Goal: Task Accomplishment & Management: Use online tool/utility

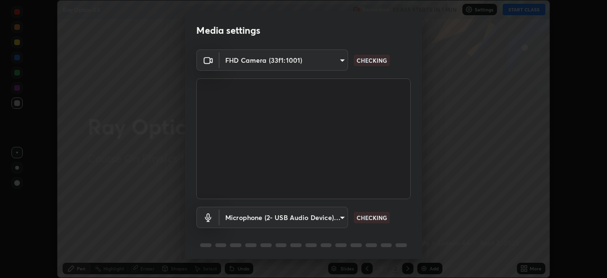
scroll to position [34, 0]
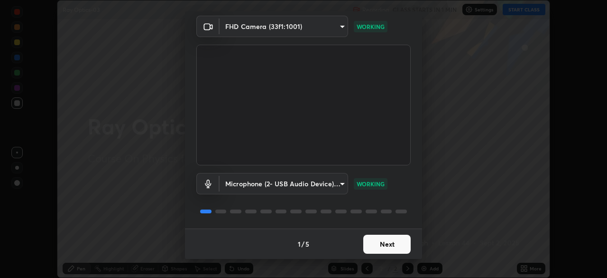
click at [396, 242] on button "Next" at bounding box center [386, 243] width 47 height 19
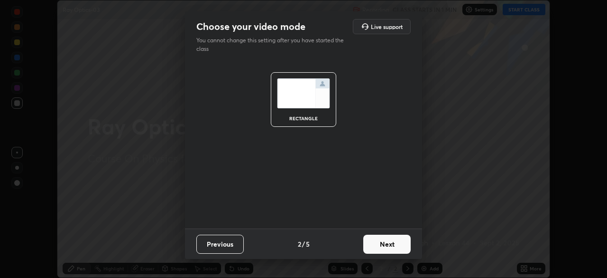
scroll to position [0, 0]
click at [395, 246] on button "Next" at bounding box center [386, 243] width 47 height 19
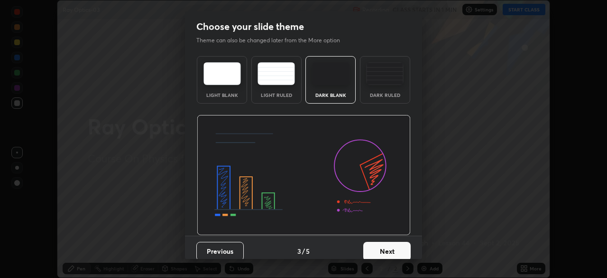
click at [393, 249] on button "Next" at bounding box center [386, 251] width 47 height 19
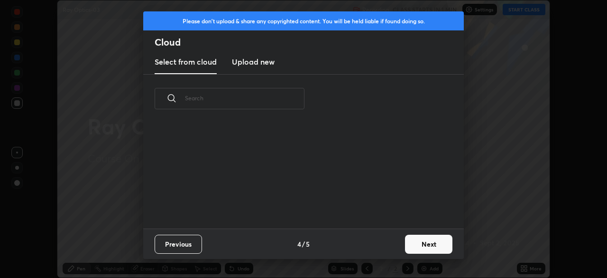
click at [420, 242] on button "Next" at bounding box center [428, 243] width 47 height 19
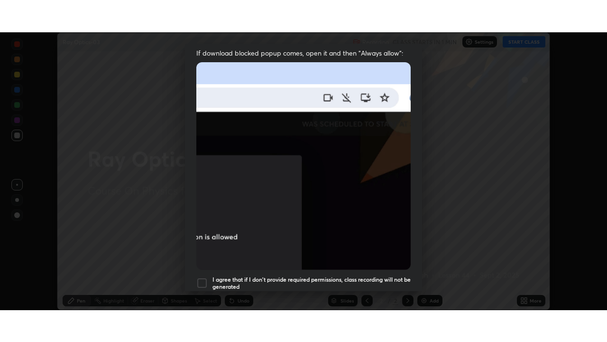
scroll to position [227, 0]
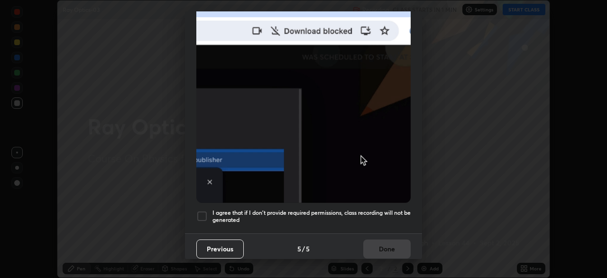
click at [203, 213] on div at bounding box center [201, 215] width 11 height 11
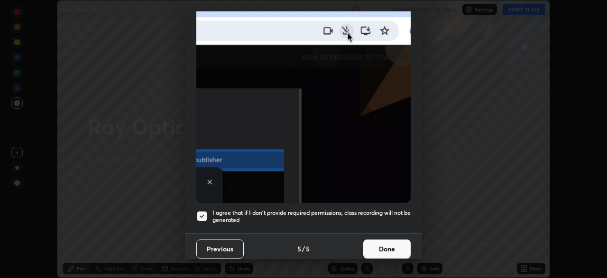
click at [377, 242] on button "Done" at bounding box center [386, 248] width 47 height 19
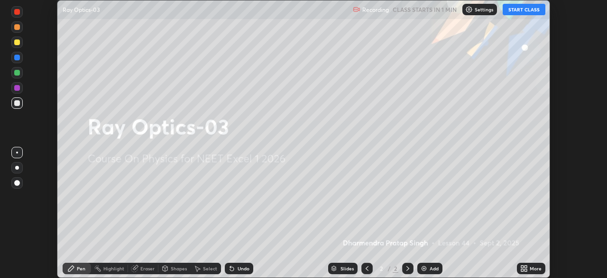
click at [522, 269] on icon at bounding box center [522, 270] width 2 height 2
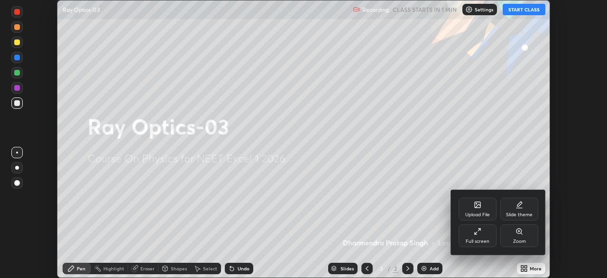
click at [482, 234] on div "Full screen" at bounding box center [478, 235] width 38 height 23
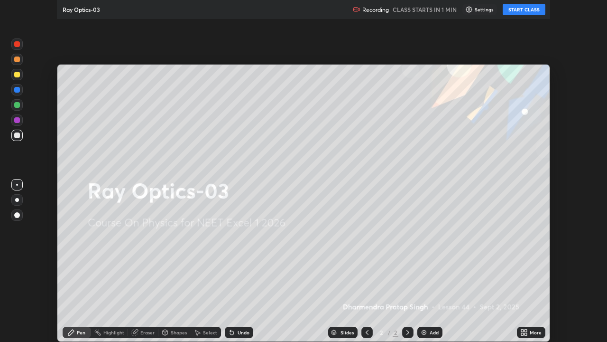
scroll to position [342, 607]
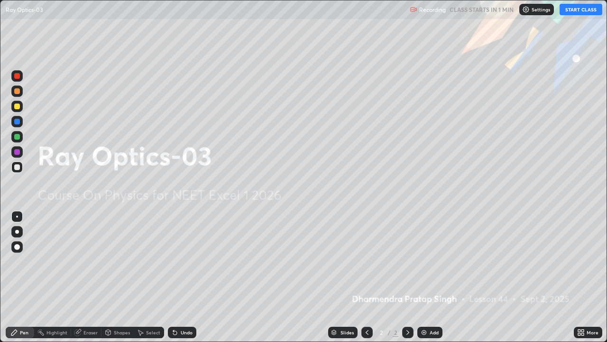
click at [588, 9] on button "START CLASS" at bounding box center [581, 9] width 43 height 11
click at [432, 277] on div "Add" at bounding box center [434, 332] width 9 height 5
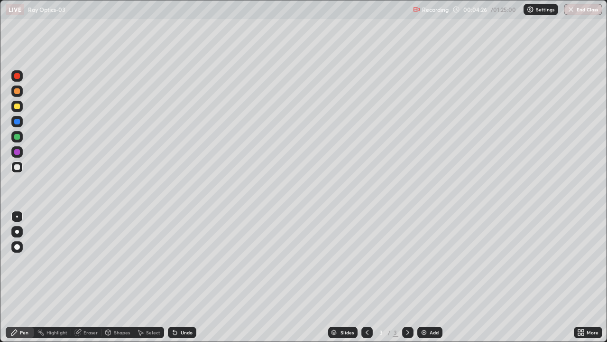
click at [21, 277] on div "Pen" at bounding box center [24, 332] width 9 height 5
click at [16, 248] on div at bounding box center [17, 247] width 6 height 6
click at [18, 168] on div at bounding box center [17, 167] width 6 height 6
click at [438, 277] on div "Add" at bounding box center [430, 331] width 25 height 11
click at [115, 277] on div "Shapes" at bounding box center [122, 332] width 16 height 5
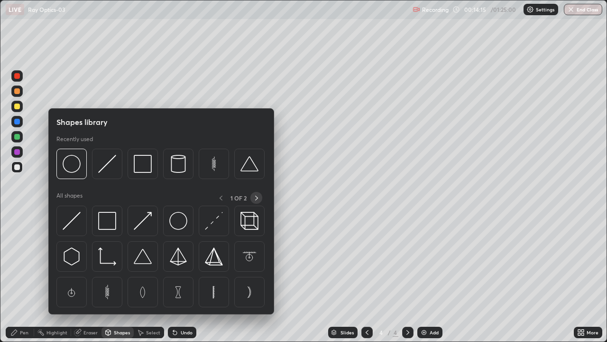
click at [256, 197] on icon at bounding box center [257, 198] width 8 height 8
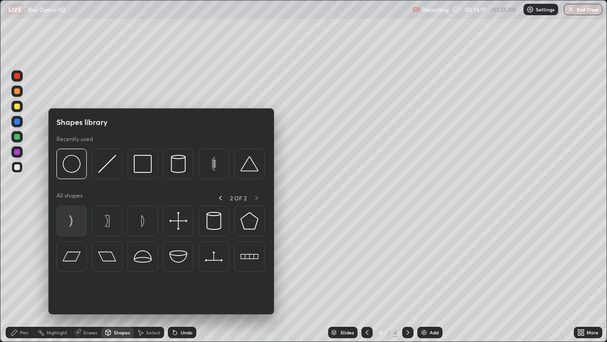
click at [73, 221] on img at bounding box center [72, 221] width 18 height 18
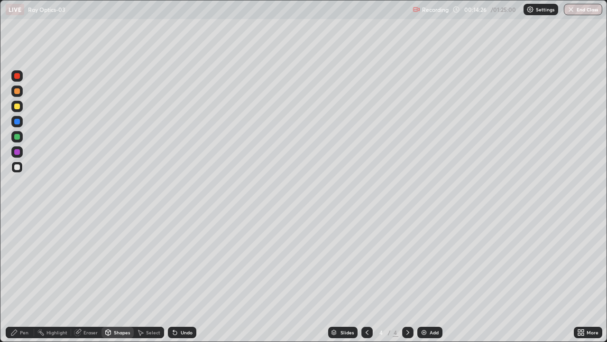
click at [121, 277] on div "Shapes" at bounding box center [122, 332] width 16 height 5
click at [90, 277] on div "Eraser" at bounding box center [91, 332] width 14 height 5
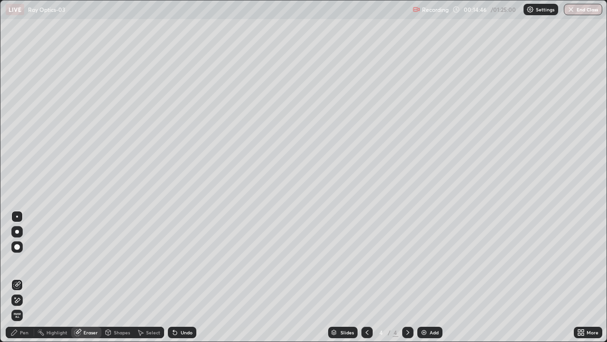
click at [17, 277] on span "Erase all" at bounding box center [17, 315] width 10 height 6
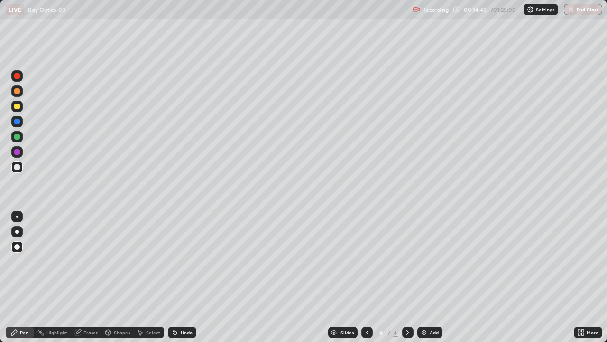
click at [22, 277] on div "Pen" at bounding box center [24, 332] width 9 height 5
click at [120, 277] on div "Shapes" at bounding box center [122, 332] width 16 height 5
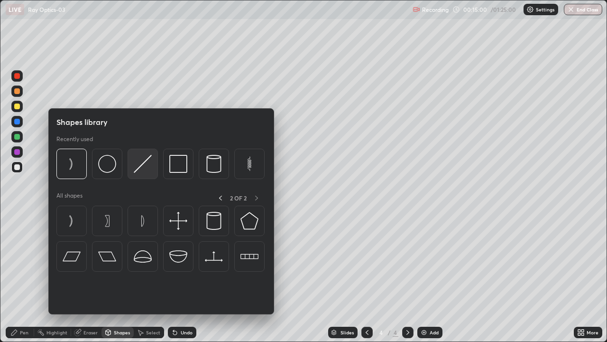
click at [141, 168] on img at bounding box center [143, 164] width 18 height 18
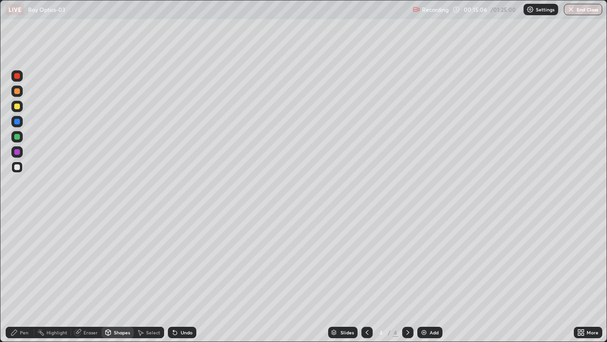
click at [21, 277] on div "Pen" at bounding box center [24, 332] width 9 height 5
click at [18, 137] on div at bounding box center [17, 137] width 6 height 6
click at [87, 277] on div "Eraser" at bounding box center [91, 332] width 14 height 5
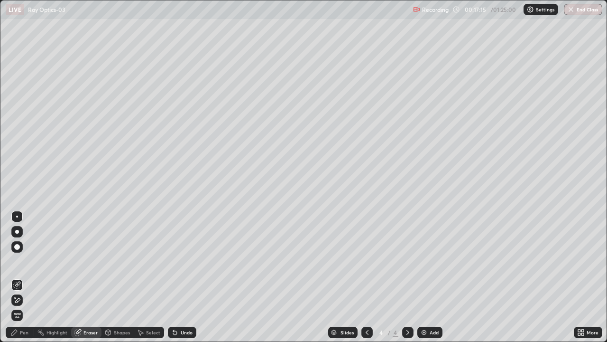
click at [19, 277] on div "Pen" at bounding box center [20, 331] width 28 height 11
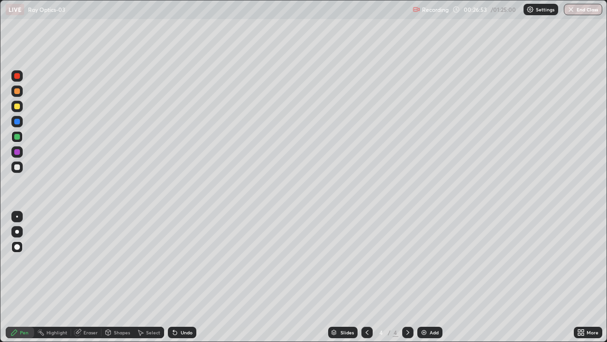
click at [430, 277] on div "Add" at bounding box center [434, 332] width 9 height 5
click at [91, 277] on div "Eraser" at bounding box center [91, 332] width 14 height 5
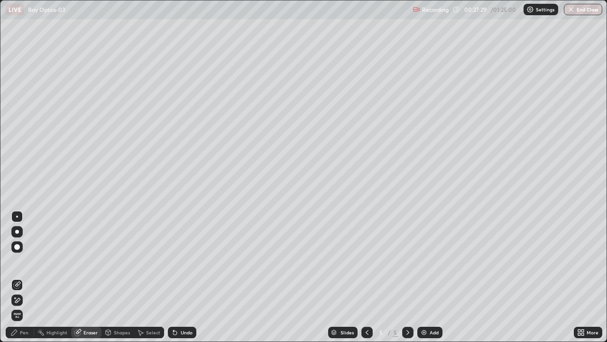
click at [19, 277] on div "Pen" at bounding box center [20, 331] width 28 height 11
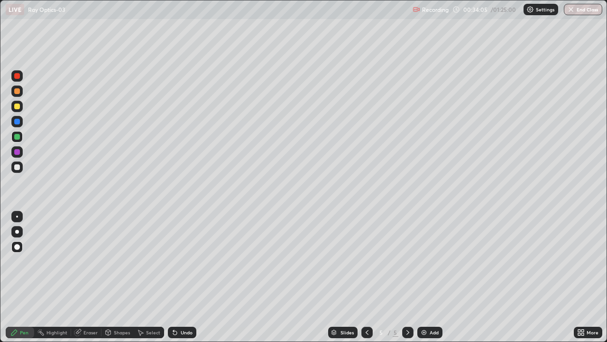
click at [95, 277] on div "Eraser" at bounding box center [91, 332] width 14 height 5
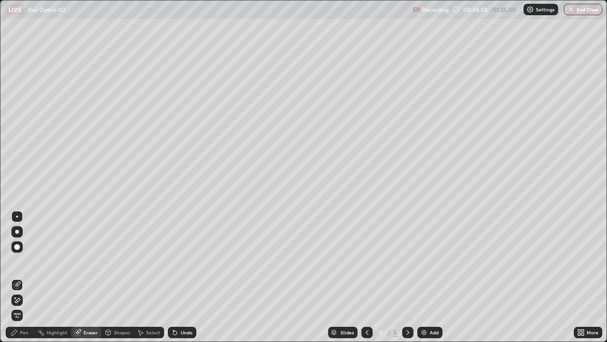
click at [31, 277] on div "Pen" at bounding box center [20, 331] width 28 height 11
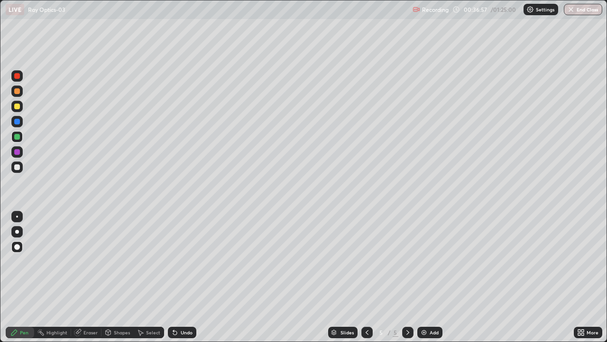
click at [433, 277] on div "Add" at bounding box center [434, 332] width 9 height 5
click at [22, 167] on div at bounding box center [16, 166] width 11 height 11
click at [430, 277] on div "Add" at bounding box center [434, 332] width 9 height 5
click at [118, 277] on div "Shapes" at bounding box center [122, 332] width 16 height 5
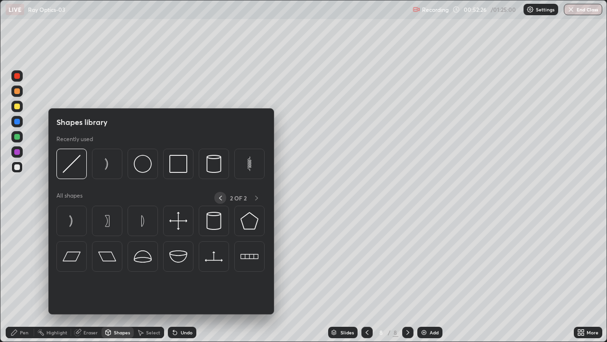
click at [220, 198] on icon at bounding box center [221, 198] width 8 height 8
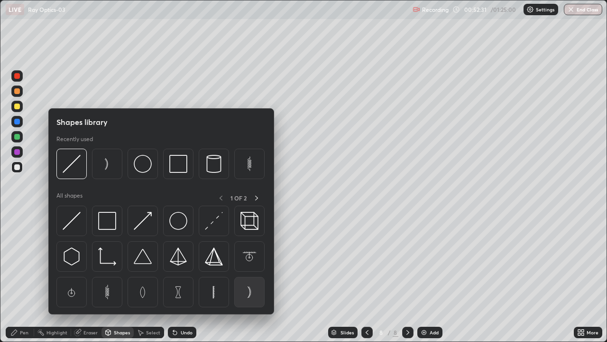
click at [250, 277] on img at bounding box center [250, 292] width 18 height 18
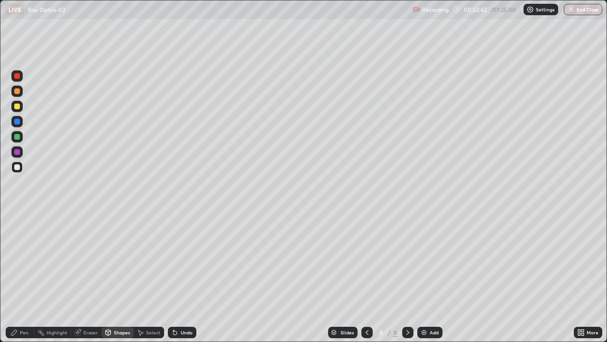
click at [93, 277] on div "Eraser" at bounding box center [91, 332] width 14 height 5
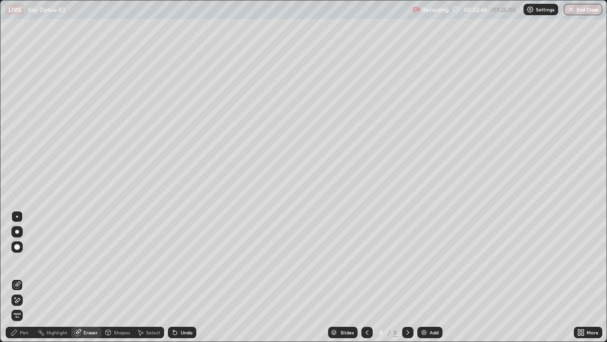
click at [26, 277] on div "Pen" at bounding box center [24, 332] width 9 height 5
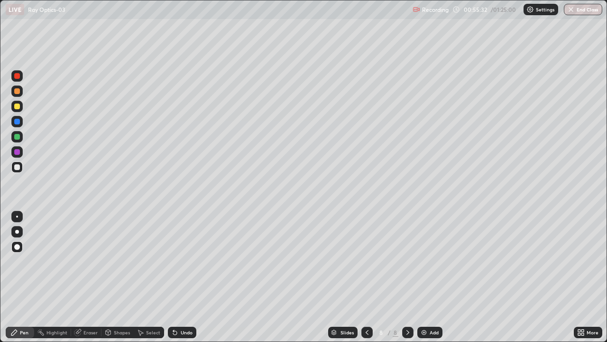
click at [434, 277] on div "Add" at bounding box center [430, 331] width 25 height 11
click at [121, 277] on div "Shapes" at bounding box center [122, 332] width 16 height 5
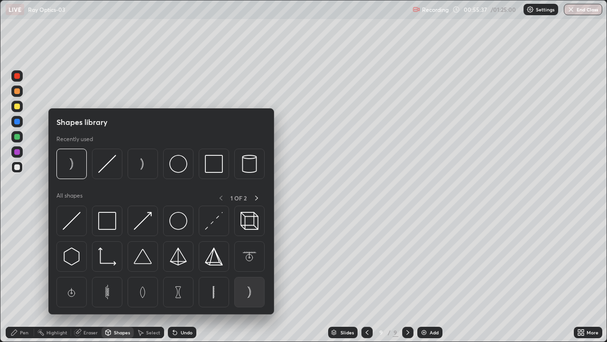
click at [251, 277] on img at bounding box center [250, 292] width 18 height 18
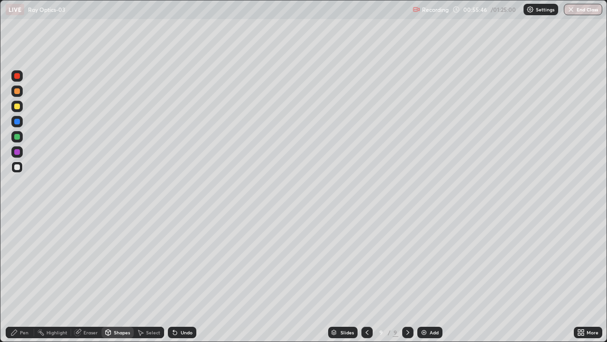
click at [115, 277] on div "Shapes" at bounding box center [122, 332] width 16 height 5
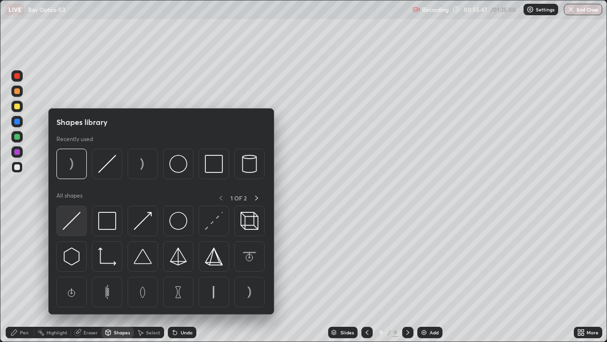
click at [69, 221] on img at bounding box center [72, 221] width 18 height 18
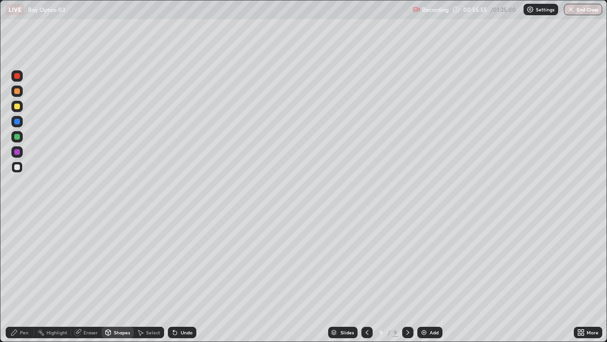
click at [22, 277] on div "Pen" at bounding box center [24, 332] width 9 height 5
click at [92, 277] on div "Eraser" at bounding box center [91, 332] width 14 height 5
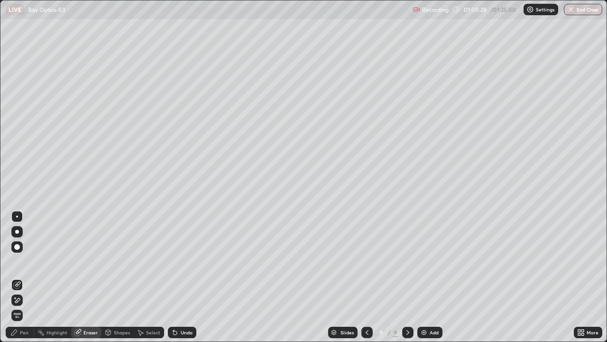
click at [22, 277] on div "Pen" at bounding box center [24, 332] width 9 height 5
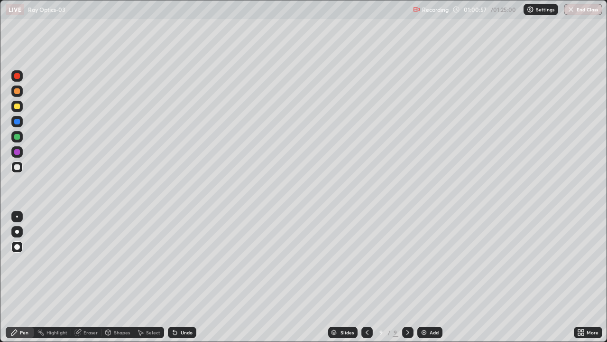
click at [89, 277] on div "Eraser" at bounding box center [91, 332] width 14 height 5
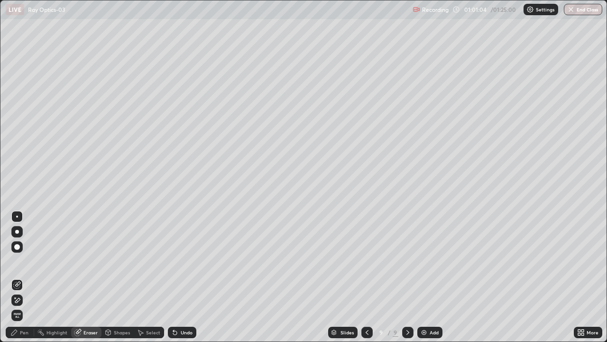
click at [22, 277] on div "Pen" at bounding box center [24, 332] width 9 height 5
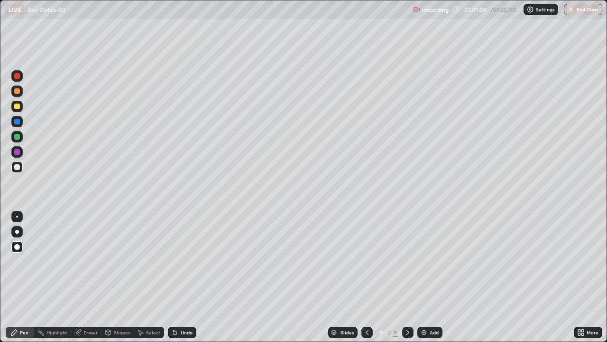
click at [17, 216] on div at bounding box center [17, 216] width 2 height 2
click at [428, 277] on div "Add" at bounding box center [430, 331] width 25 height 11
click at [121, 277] on div "Shapes" at bounding box center [122, 332] width 16 height 5
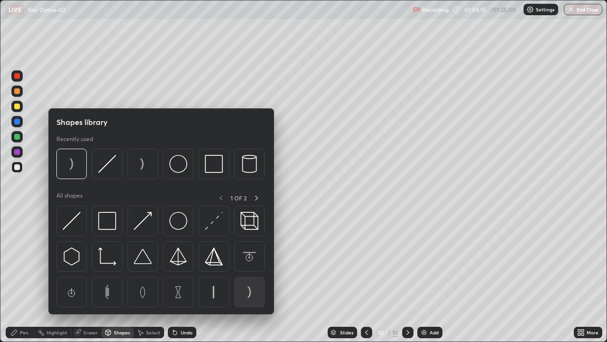
click at [249, 277] on img at bounding box center [250, 292] width 18 height 18
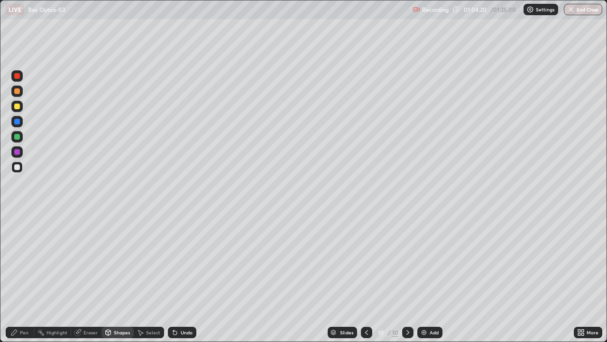
click at [112, 277] on div "Shapes" at bounding box center [118, 331] width 32 height 11
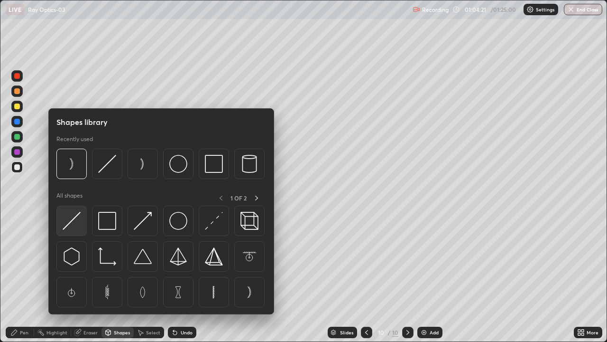
click at [68, 224] on img at bounding box center [72, 221] width 18 height 18
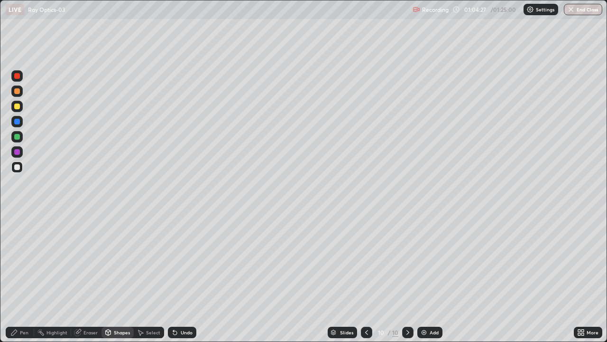
click at [27, 277] on div "Pen" at bounding box center [24, 332] width 9 height 5
click at [17, 232] on div at bounding box center [17, 232] width 4 height 4
click at [17, 216] on div at bounding box center [17, 216] width 2 height 2
click at [433, 277] on div "Add" at bounding box center [434, 332] width 9 height 5
click at [119, 277] on div "Shapes" at bounding box center [122, 332] width 16 height 5
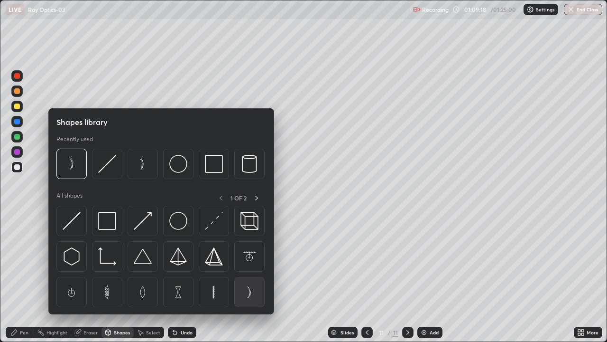
click at [250, 277] on img at bounding box center [250, 292] width 18 height 18
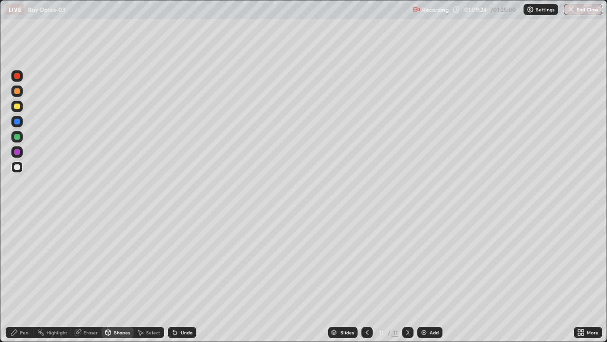
click at [121, 277] on div "Shapes" at bounding box center [122, 332] width 16 height 5
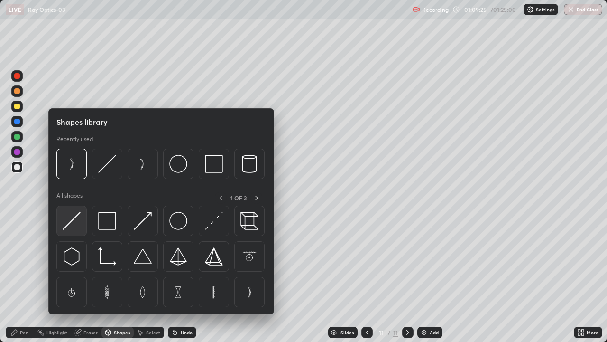
click at [74, 222] on img at bounding box center [72, 221] width 18 height 18
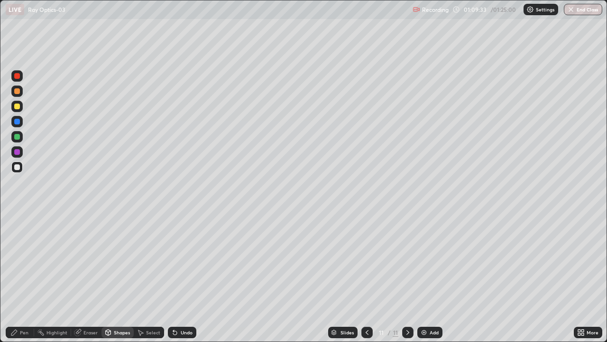
click at [21, 277] on div "Pen" at bounding box center [24, 332] width 9 height 5
click at [430, 277] on div "Add" at bounding box center [434, 332] width 9 height 5
click at [119, 277] on div "Shapes" at bounding box center [122, 332] width 16 height 5
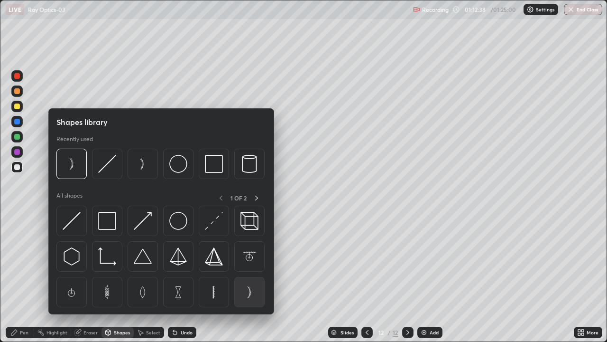
click at [249, 277] on img at bounding box center [250, 292] width 18 height 18
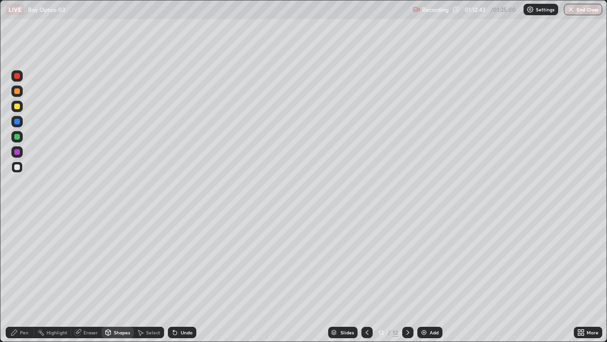
click at [123, 277] on div "Shapes" at bounding box center [122, 332] width 16 height 5
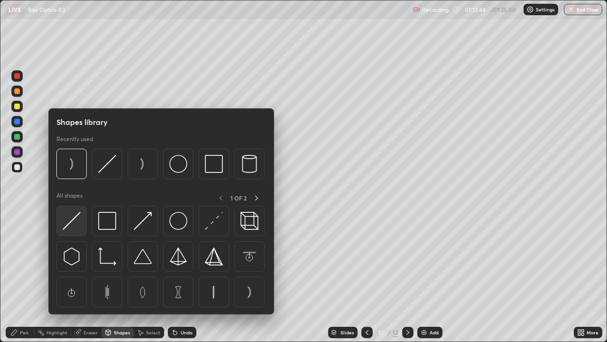
click at [73, 223] on img at bounding box center [72, 221] width 18 height 18
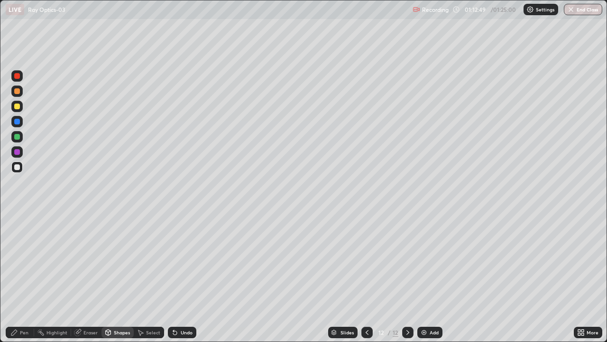
click at [25, 277] on div "Pen" at bounding box center [24, 332] width 9 height 5
click at [427, 277] on img at bounding box center [424, 332] width 8 height 8
click at [93, 277] on div "Eraser" at bounding box center [91, 332] width 14 height 5
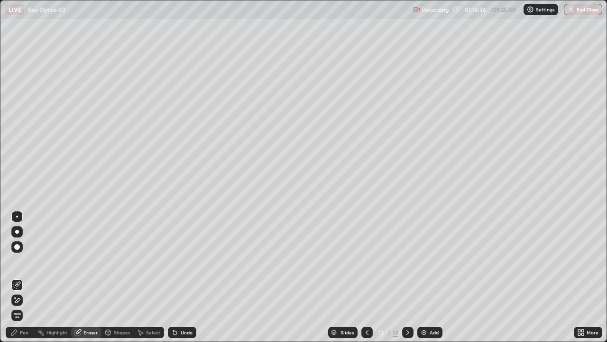
click at [119, 277] on div "Shapes" at bounding box center [122, 332] width 16 height 5
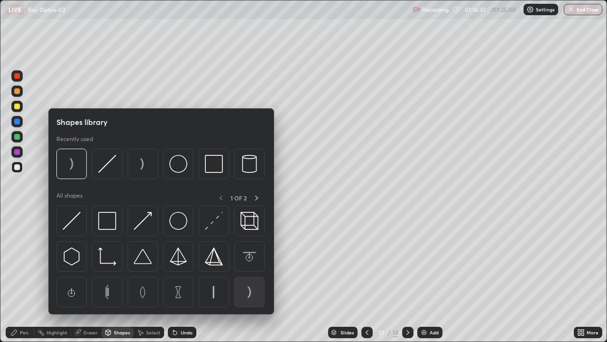
click at [246, 277] on img at bounding box center [250, 292] width 18 height 18
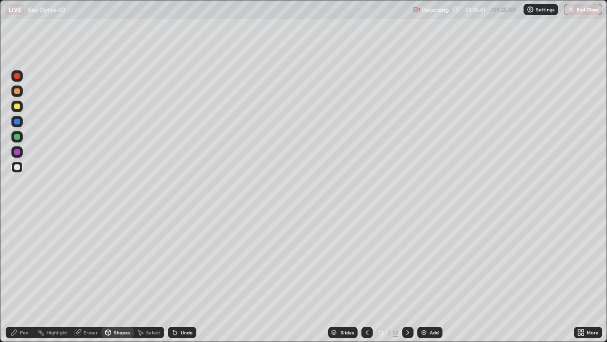
click at [118, 277] on div "Shapes" at bounding box center [122, 332] width 16 height 5
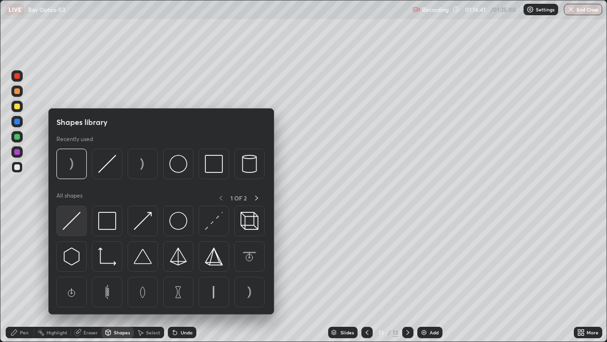
click at [72, 222] on img at bounding box center [72, 221] width 18 height 18
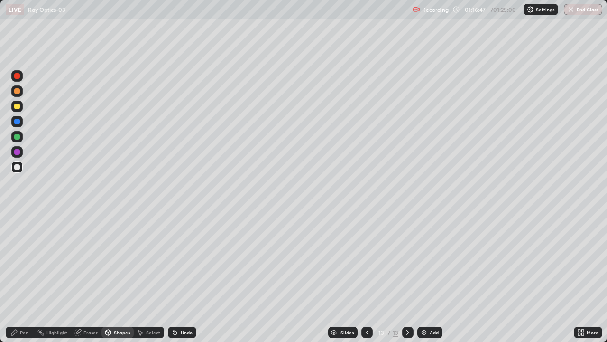
click at [92, 277] on div "Eraser" at bounding box center [91, 332] width 14 height 5
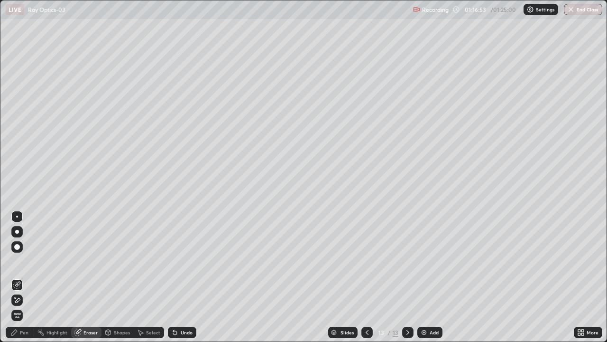
click at [121, 277] on div "Shapes" at bounding box center [122, 332] width 16 height 5
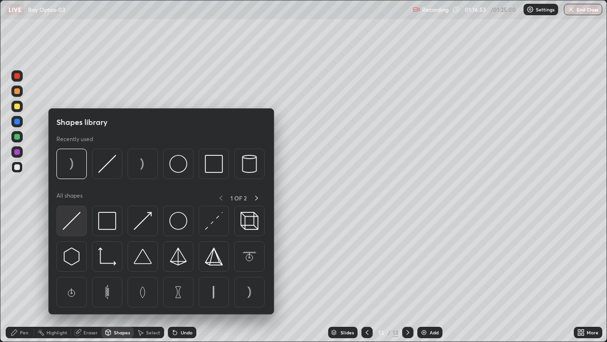
click at [72, 223] on img at bounding box center [72, 221] width 18 height 18
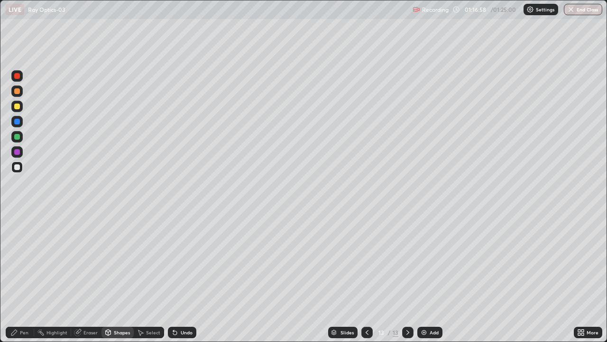
click at [24, 277] on div "Pen" at bounding box center [24, 332] width 9 height 5
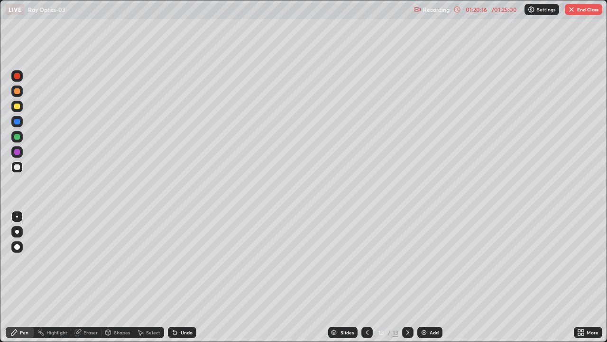
click at [425, 277] on img at bounding box center [424, 332] width 8 height 8
click at [122, 277] on div "Shapes" at bounding box center [122, 332] width 16 height 5
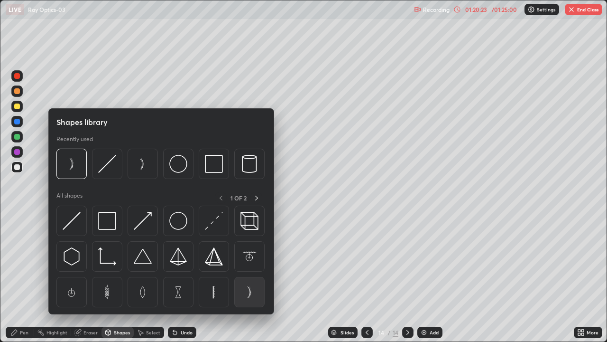
click at [251, 277] on img at bounding box center [250, 292] width 18 height 18
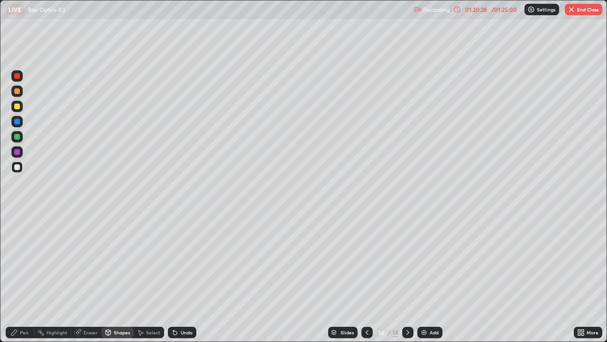
click at [115, 277] on div "Shapes" at bounding box center [122, 332] width 16 height 5
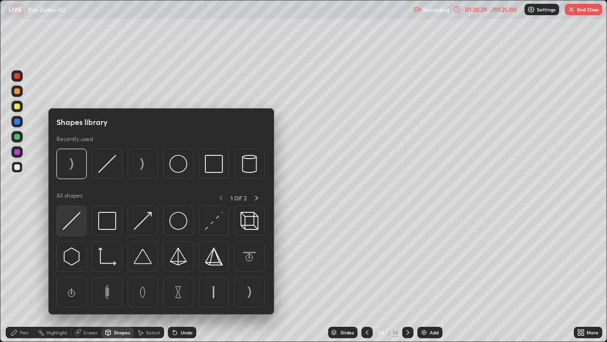
click at [70, 223] on img at bounding box center [72, 221] width 18 height 18
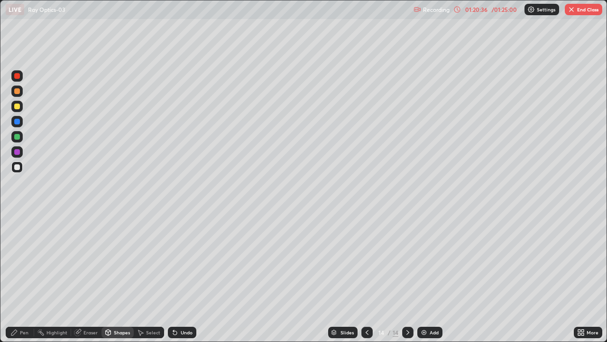
click at [26, 277] on div "Pen" at bounding box center [24, 332] width 9 height 5
click at [19, 135] on div at bounding box center [17, 137] width 6 height 6
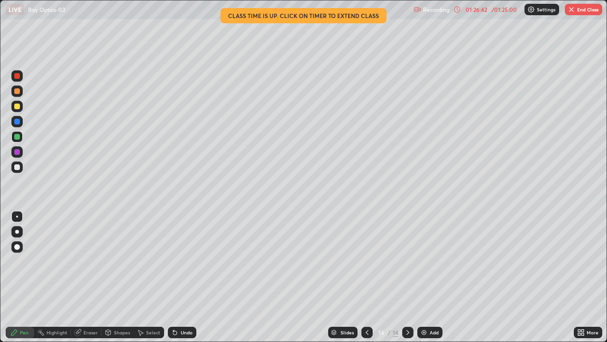
click at [581, 14] on button "End Class" at bounding box center [583, 9] width 37 height 11
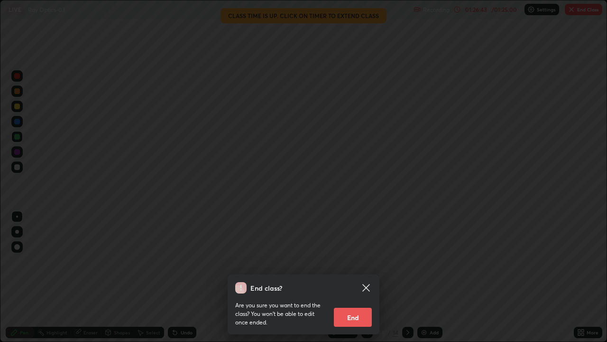
click at [362, 277] on button "End" at bounding box center [353, 316] width 38 height 19
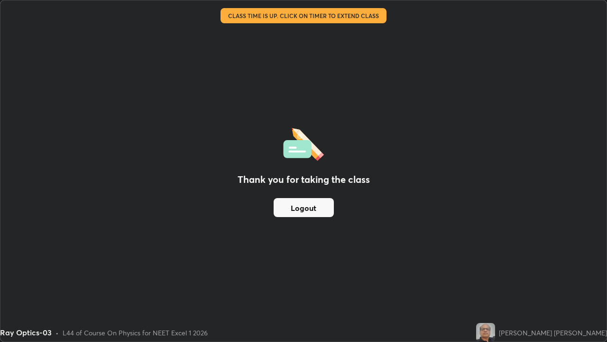
click at [308, 209] on button "Logout" at bounding box center [304, 207] width 60 height 19
